Goal: Task Accomplishment & Management: Check status

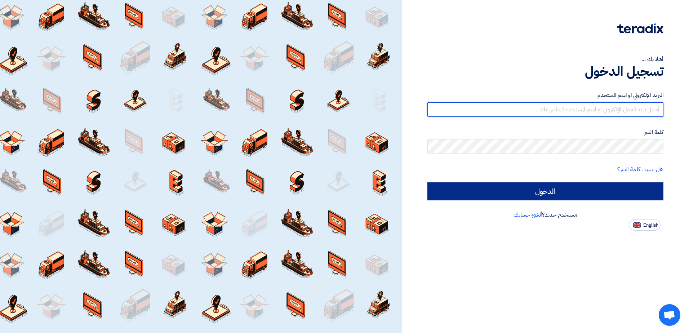
type input "[EMAIL_ADDRESS][DOMAIN_NAME]"
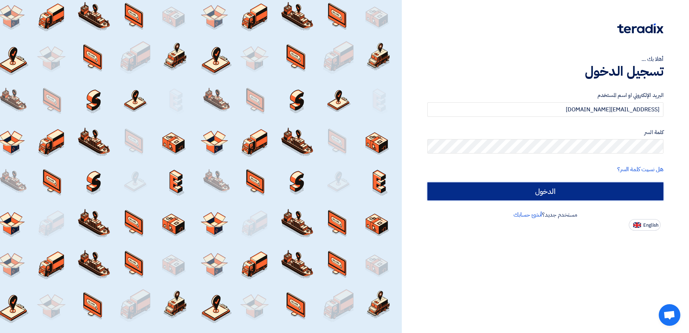
click at [582, 183] on input "الدخول" at bounding box center [545, 191] width 236 height 18
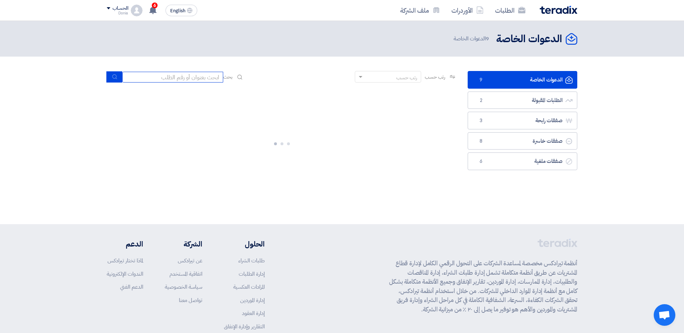
click at [192, 79] on input at bounding box center [172, 77] width 101 height 11
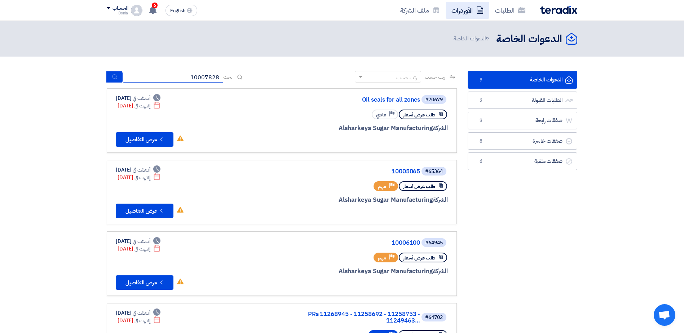
type input "10007828"
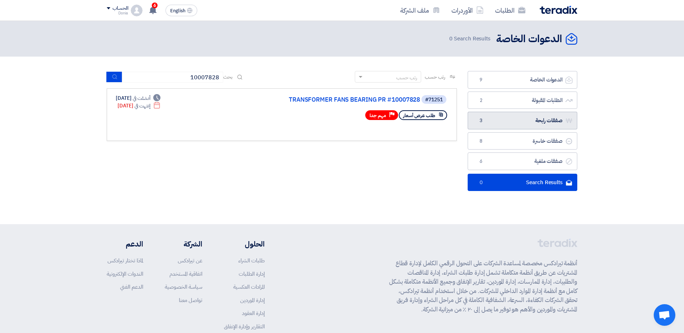
click at [507, 117] on link "صفقات رابحة صفقات رابحة 3" at bounding box center [522, 121] width 110 height 18
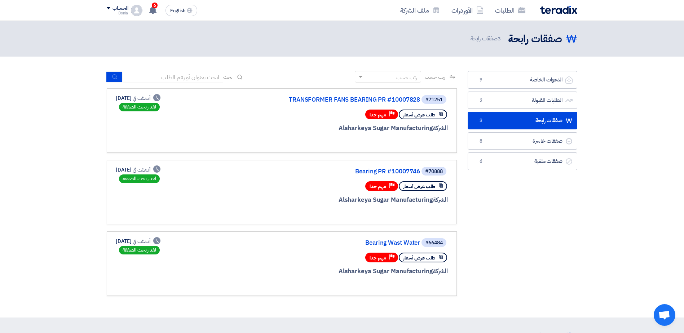
click at [381, 126] on div "الشركة Alsharkeya Sugar Manufacturing" at bounding box center [360, 128] width 173 height 9
click at [426, 118] on span "طلب عرض أسعار" at bounding box center [419, 114] width 32 height 7
click at [439, 101] on div "#71251" at bounding box center [434, 99] width 18 height 5
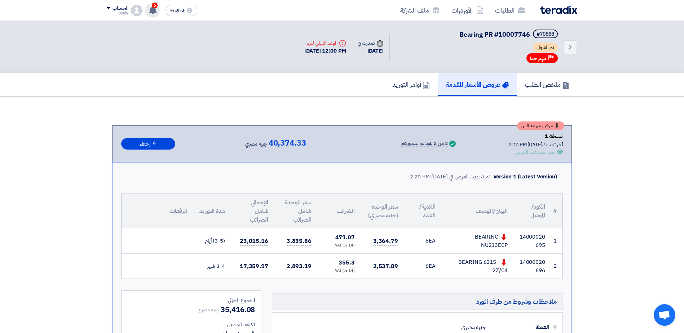
click at [148, 10] on div "6 تم ترسية طلب TRANSFORMER FANS BEARING PR #10007828 من طرف Alsharkeya Sugar Ma…" at bounding box center [152, 10] width 14 height 14
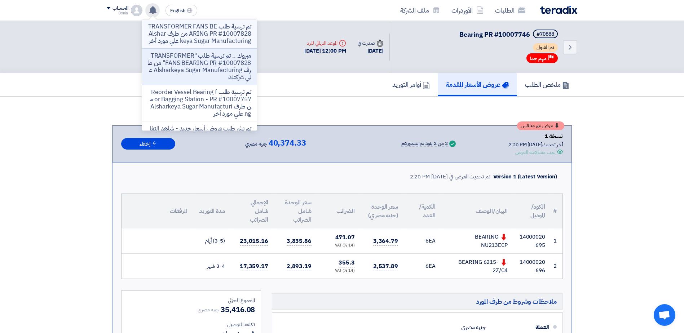
click at [181, 35] on p "تم ترسية طلب TRANSFORMER FANS BEARING PR #10007828 من طرف Alsharkeya Sugar Manu…" at bounding box center [199, 34] width 103 height 22
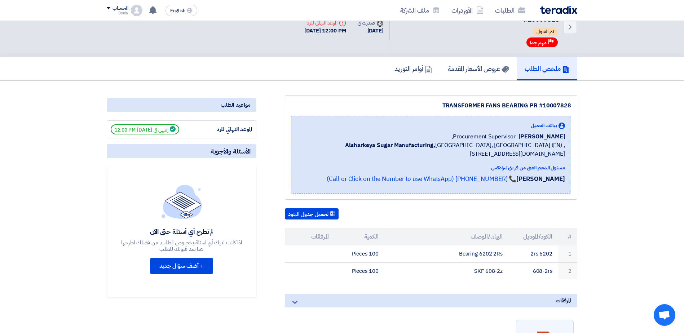
scroll to position [36, 0]
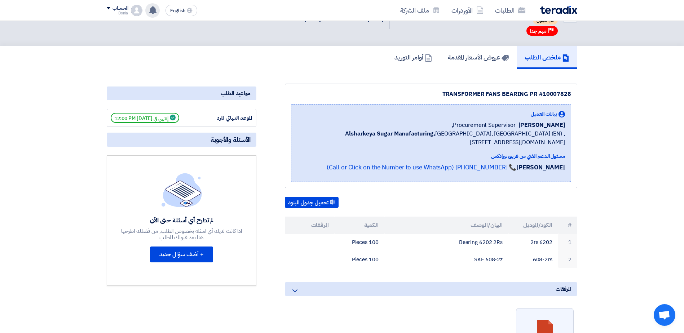
click at [158, 8] on div "تم ترسية طلب TRANSFORMER FANS BEARING PR #10007828 من طرف Alsharkeya Sugar Manu…" at bounding box center [152, 10] width 14 height 14
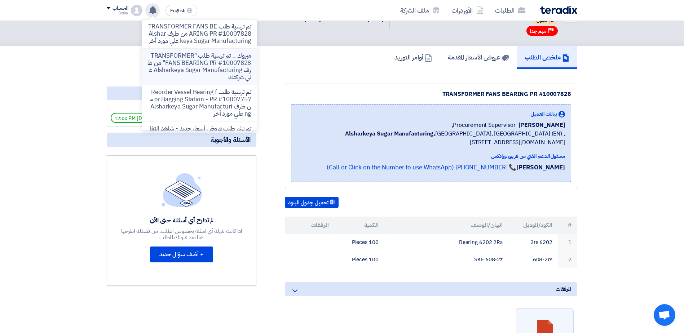
click at [224, 75] on p "مبروك .. تم ترسية طلب "TRANSFORMER FANS BEARING PR #10007828" من طرف Alsharkeya…" at bounding box center [199, 66] width 103 height 29
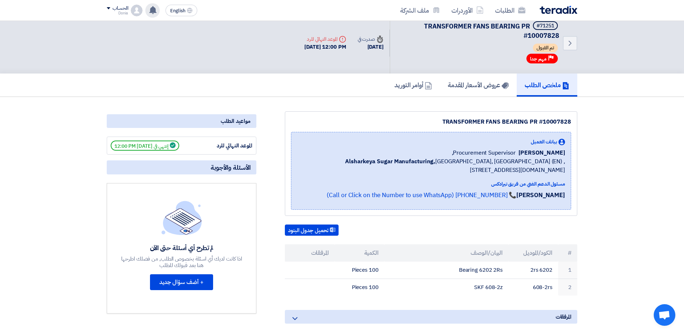
scroll to position [0, 0]
